Goal: Information Seeking & Learning: Learn about a topic

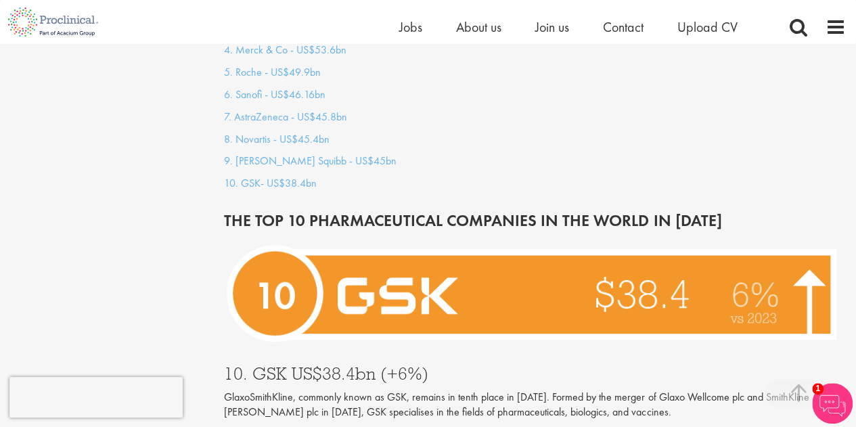
scroll to position [1420, 0]
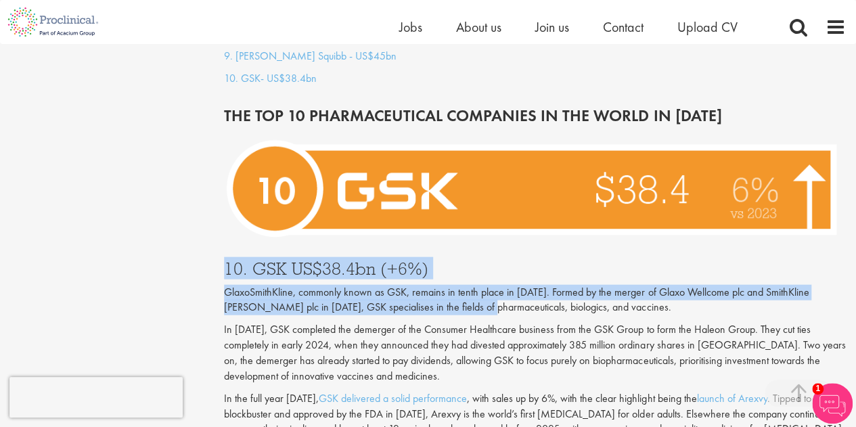
drag, startPoint x: 226, startPoint y: 258, endPoint x: 459, endPoint y: 294, distance: 236.1
click at [459, 294] on div "10. GSK US$38.4bn (+6%) GlaxoSmithKline, commonly known as GSK, remains in tent…" at bounding box center [535, 379] width 642 height 266
click at [459, 294] on p "GlaxoSmithKline, commonly known as GSK, remains in tenth place in [DATE]. Forme…" at bounding box center [535, 300] width 622 height 31
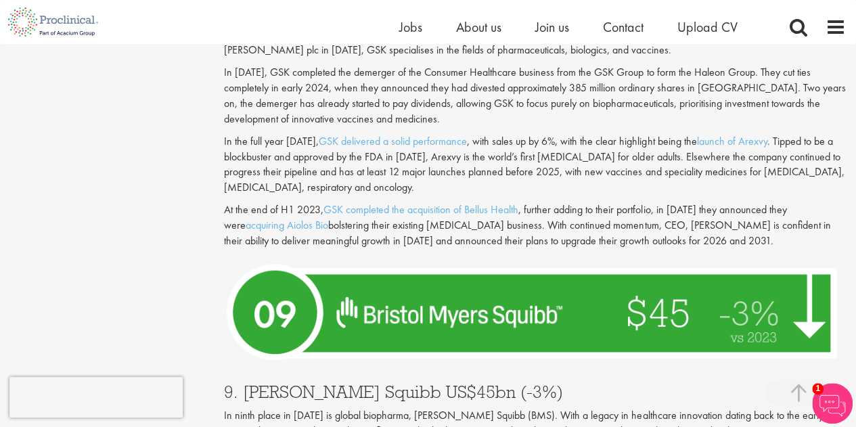
scroll to position [1488, 0]
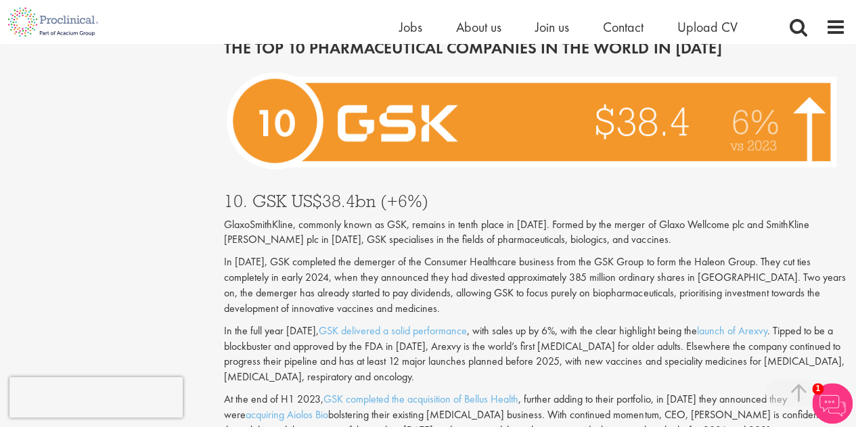
click at [225, 217] on p "GlaxoSmithKline, commonly known as GSK, remains in tenth place in [DATE]. Forme…" at bounding box center [535, 232] width 622 height 31
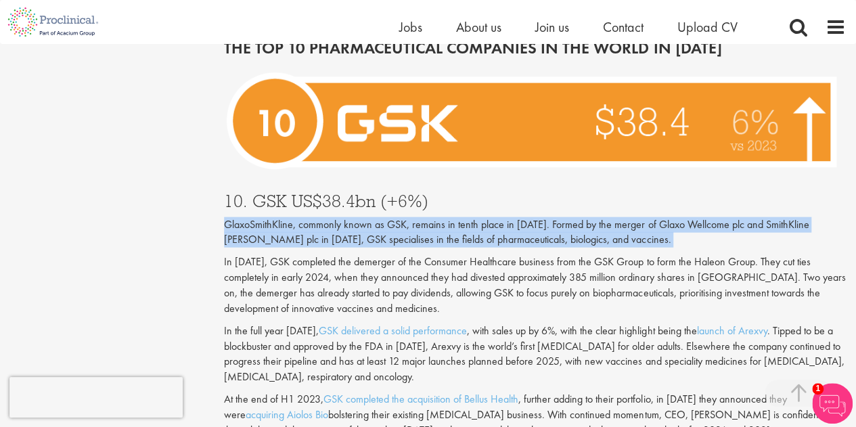
drag, startPoint x: 225, startPoint y: 208, endPoint x: 720, endPoint y: 224, distance: 496.0
click at [730, 223] on p "GlaxoSmithKline, commonly known as GSK, remains in tenth place in [DATE]. Forme…" at bounding box center [535, 232] width 622 height 31
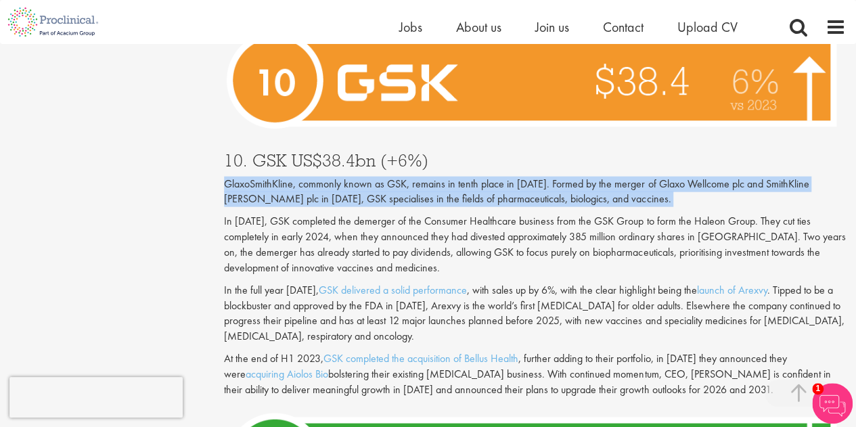
scroll to position [1894, 0]
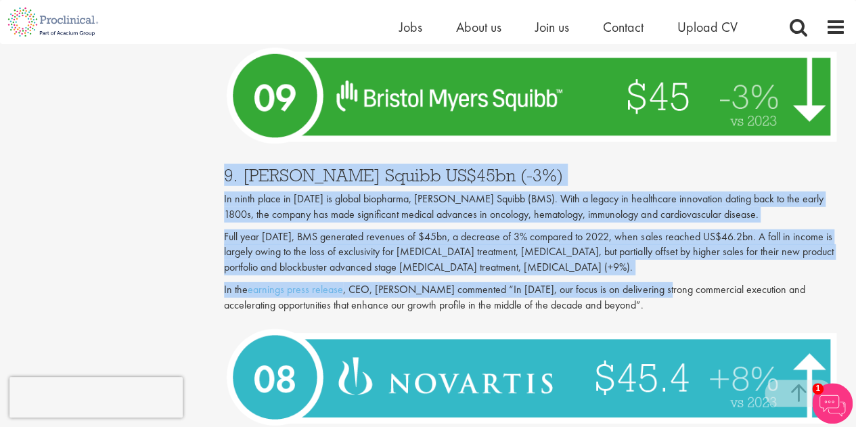
drag, startPoint x: 208, startPoint y: 162, endPoint x: 648, endPoint y: 302, distance: 461.4
click at [647, 302] on div "9. [PERSON_NAME] Squibb US$45bn (-3%) In ninth place in [DATE] is global biopha…" at bounding box center [535, 236] width 642 height 166
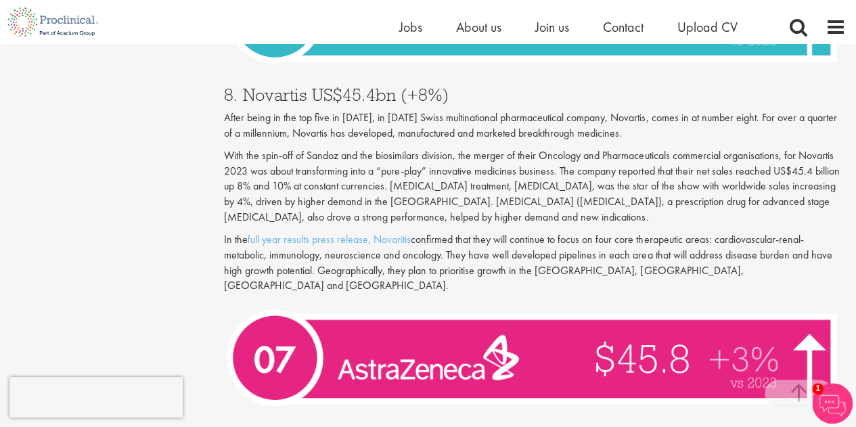
scroll to position [2367, 0]
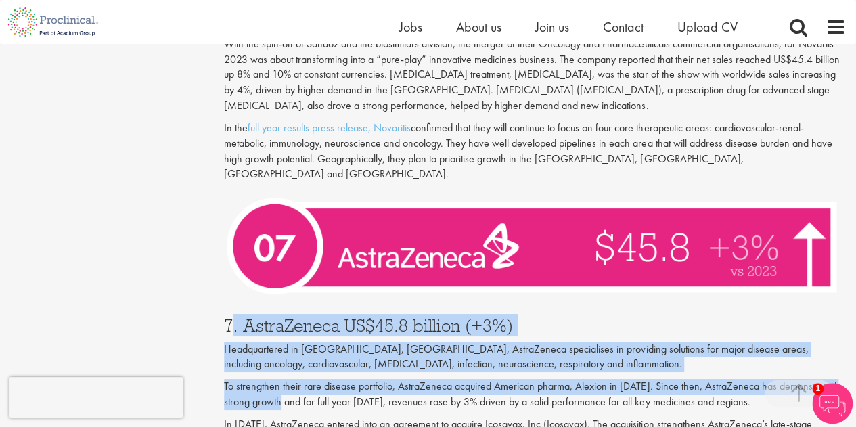
drag, startPoint x: 232, startPoint y: 292, endPoint x: 285, endPoint y: 367, distance: 92.7
click at [284, 379] on p "To strengthen their rare disease portfolio, AstraZeneca acquired American pharm…" at bounding box center [535, 394] width 622 height 31
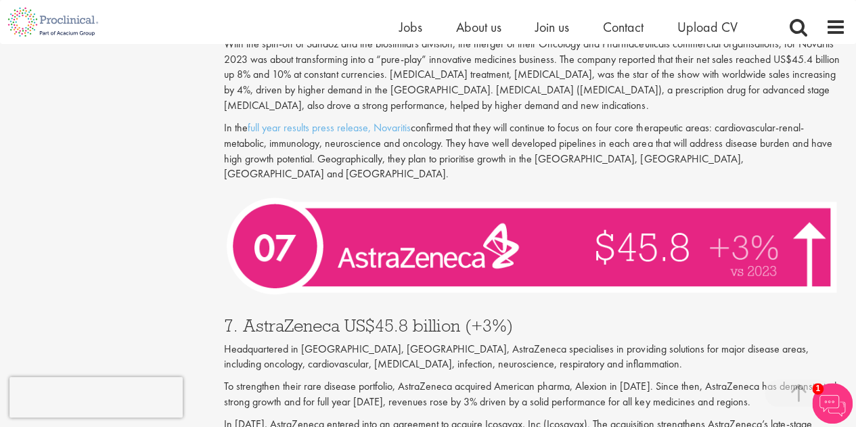
click at [242, 342] on p "Headquartered in [GEOGRAPHIC_DATA], [GEOGRAPHIC_DATA], AstraZeneca specialises …" at bounding box center [535, 357] width 622 height 31
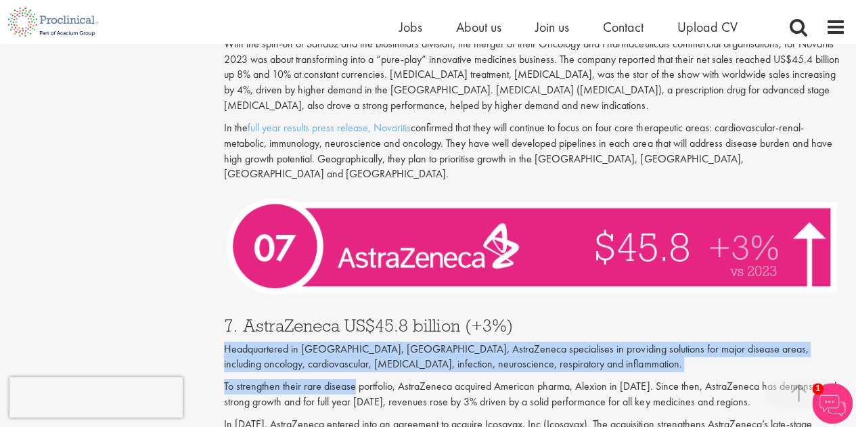
drag, startPoint x: 242, startPoint y: 324, endPoint x: 353, endPoint y: 359, distance: 116.4
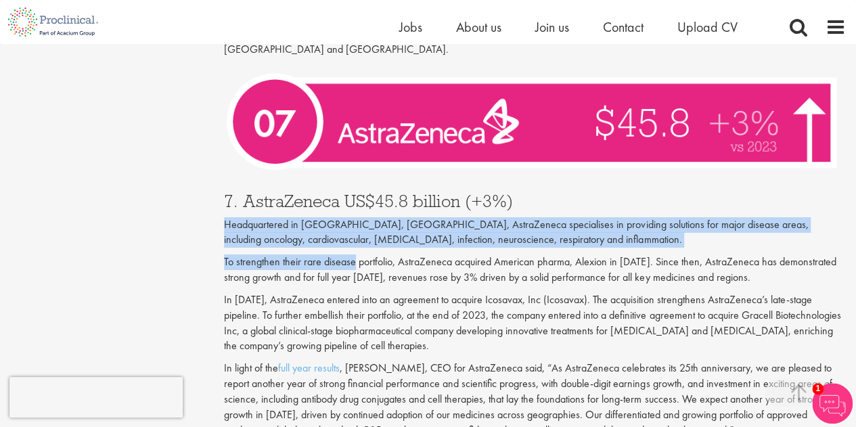
scroll to position [2503, 0]
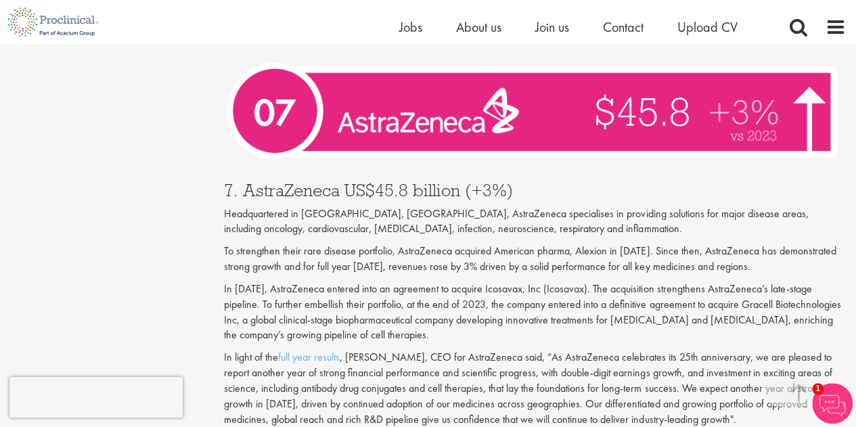
click at [225, 281] on p "In [DATE], AstraZeneca entered into an agreement to acquire Icosavax, Inc (Icos…" at bounding box center [535, 312] width 622 height 62
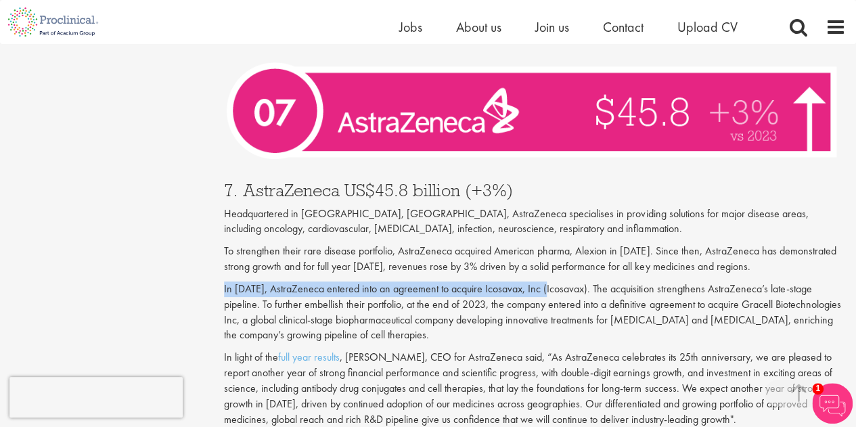
drag, startPoint x: 226, startPoint y: 258, endPoint x: 544, endPoint y: 262, distance: 318.6
click at [544, 281] on p "In [DATE], AstraZeneca entered into an agreement to acquire Icosavax, Inc (Icos…" at bounding box center [535, 312] width 622 height 62
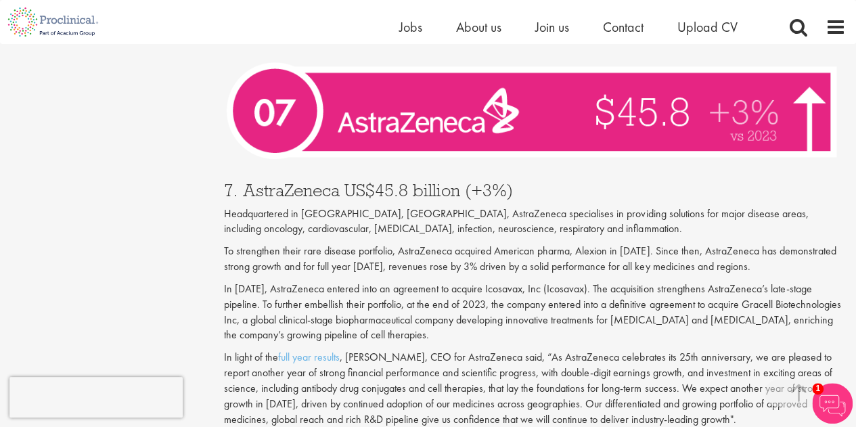
click at [576, 281] on p "In [DATE], AstraZeneca entered into an agreement to acquire Icosavax, Inc (Icos…" at bounding box center [535, 312] width 622 height 62
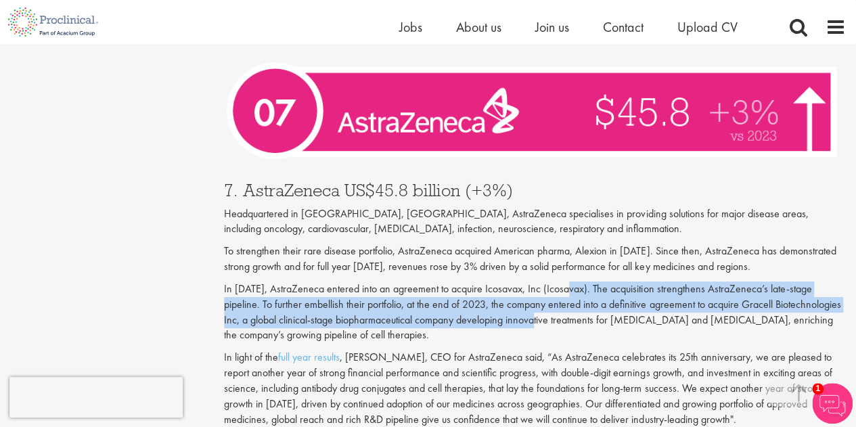
drag, startPoint x: 576, startPoint y: 262, endPoint x: 414, endPoint y: 331, distance: 176.4
click at [432, 329] on div "7. AstraZeneca US$45.8 billion (+3%) Headquartered in [GEOGRAPHIC_DATA], [GEOGR…" at bounding box center [535, 301] width 642 height 266
